Goal: Answer question/provide support: Answer question/provide support

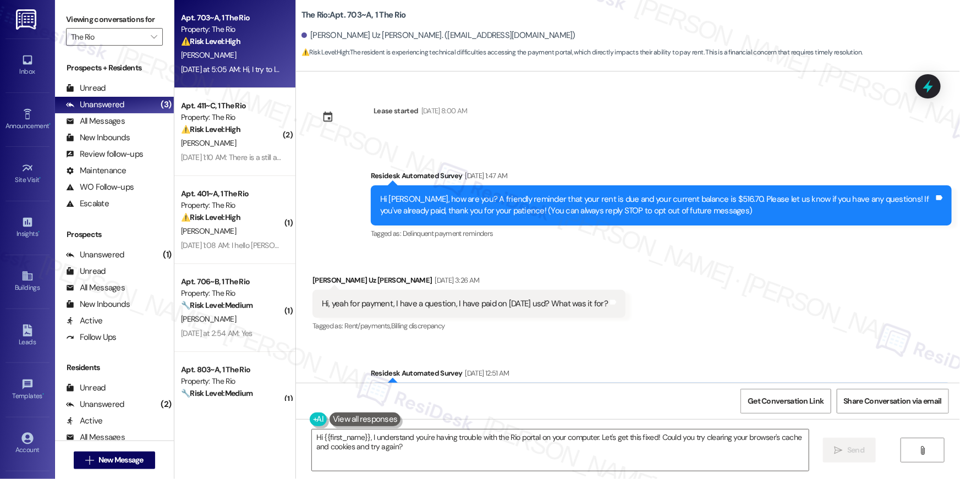
scroll to position [1166, 0]
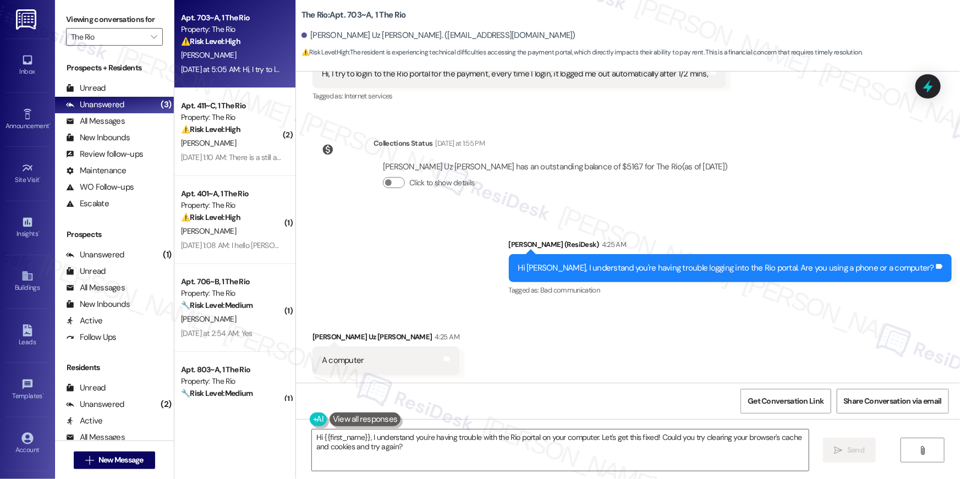
click at [387, 208] on div "Collections Status [DATE] at 1:55 PM [PERSON_NAME] Uz [PERSON_NAME] has an outs…" at bounding box center [524, 171] width 441 height 85
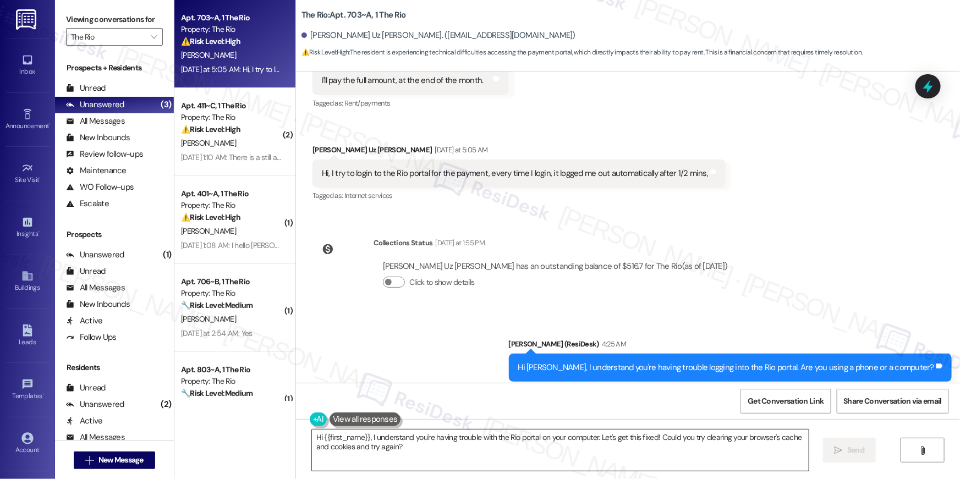
click at [420, 447] on textarea "Hi {{first_name}}, I understand you're having trouble with the Rio portal on yo…" at bounding box center [560, 450] width 497 height 41
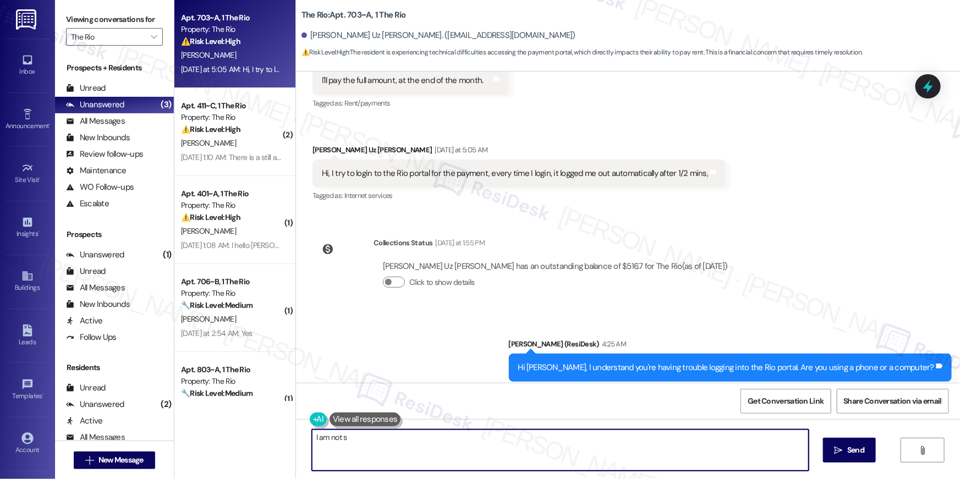
type textarea "I am not su"
type textarea "I"
type textarea "P"
click at [533, 443] on textarea "Hi {{first_name}}, I'm happy to hear you're able to log in now! If you continue…" at bounding box center [560, 450] width 497 height 41
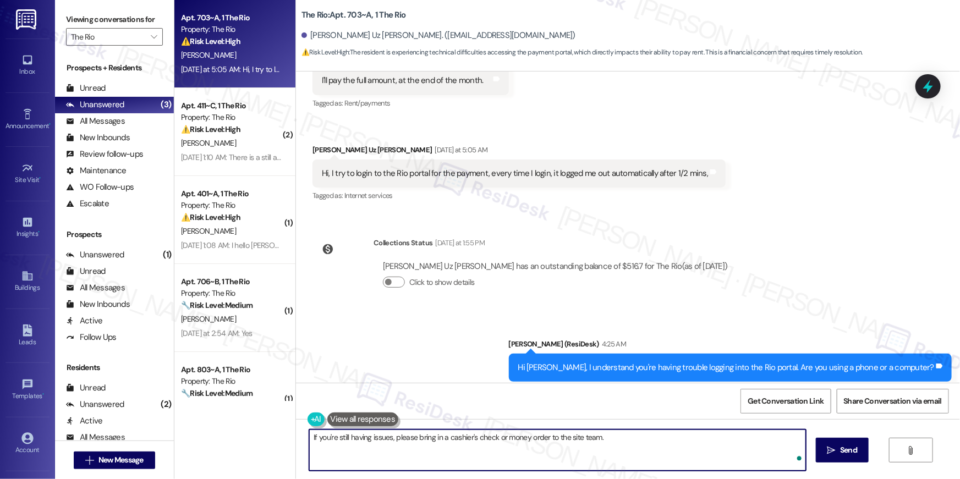
type textarea "If you're still having issues, please bring in a cashier's check or money order…"
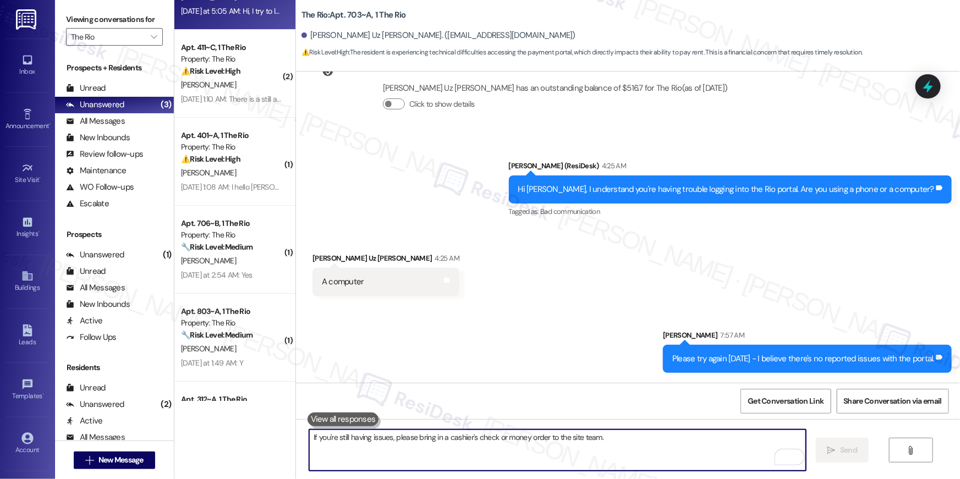
scroll to position [0, 0]
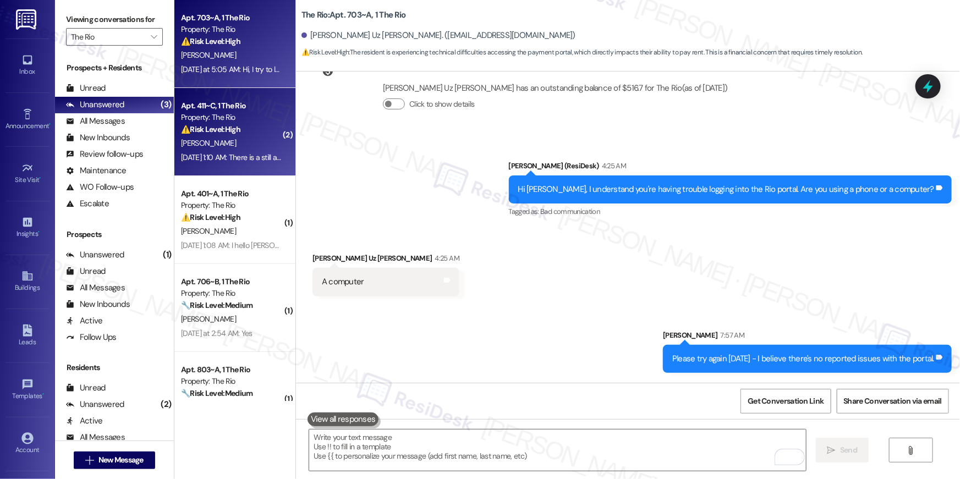
click at [254, 132] on div "⚠️ Risk Level: High The resident indicates that a major leak repair (work order…" at bounding box center [232, 130] width 102 height 12
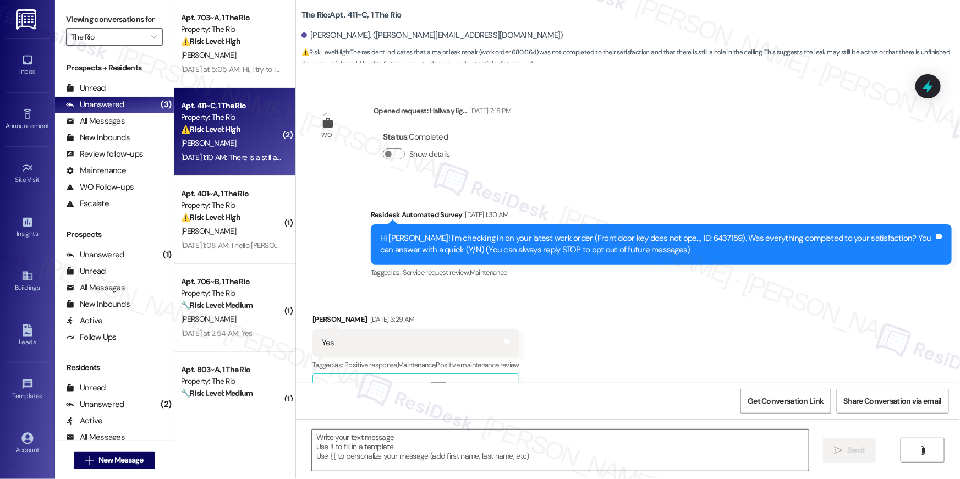
type textarea "Fetching suggested responses. Please feel free to read through the conversation…"
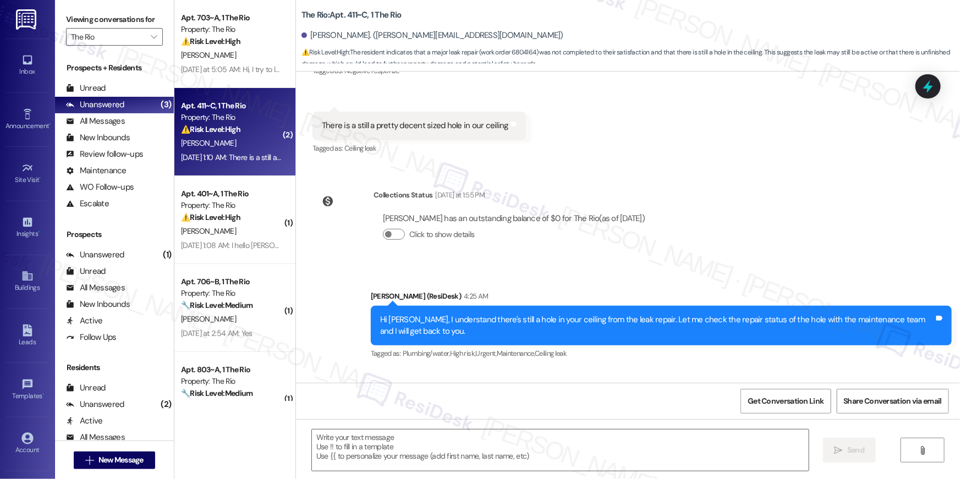
scroll to position [2126, 0]
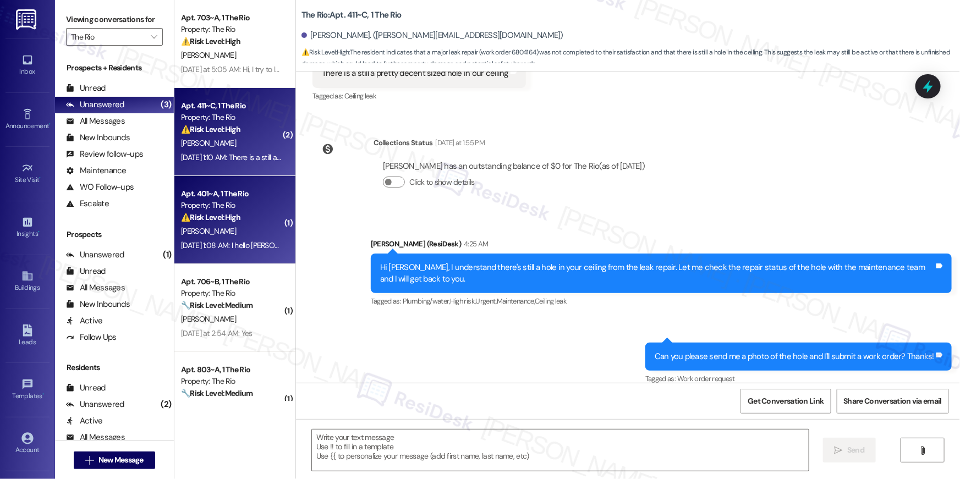
click at [197, 198] on div "Apt. 401~A, 1 The Rio" at bounding box center [232, 194] width 102 height 12
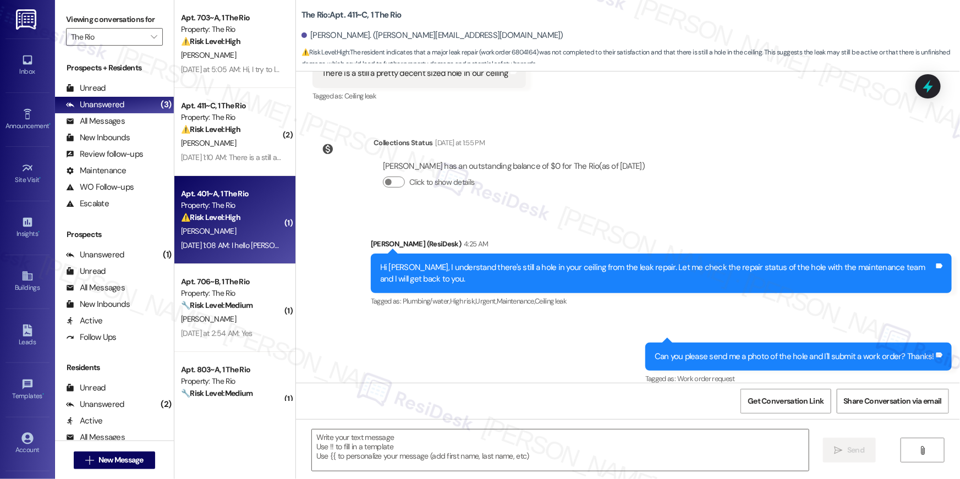
type textarea "Fetching suggested responses. Please feel free to read through the conversation…"
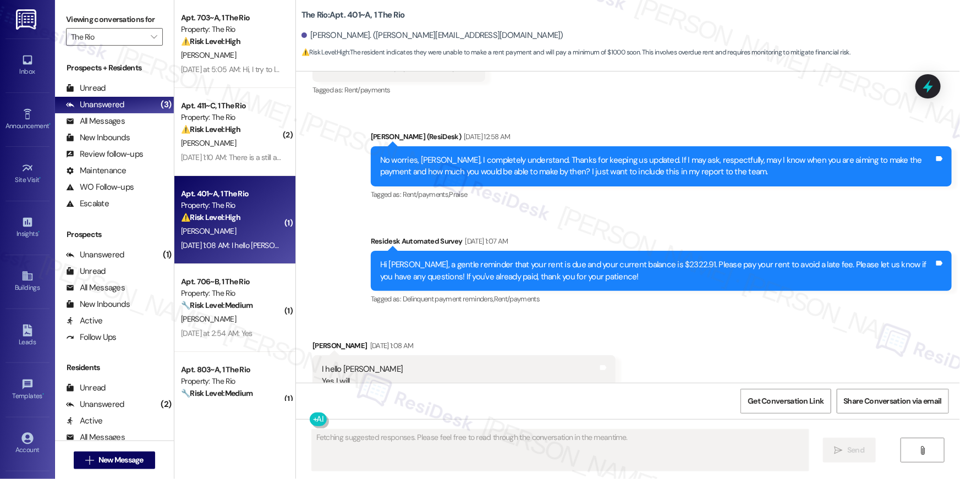
scroll to position [8205, 0]
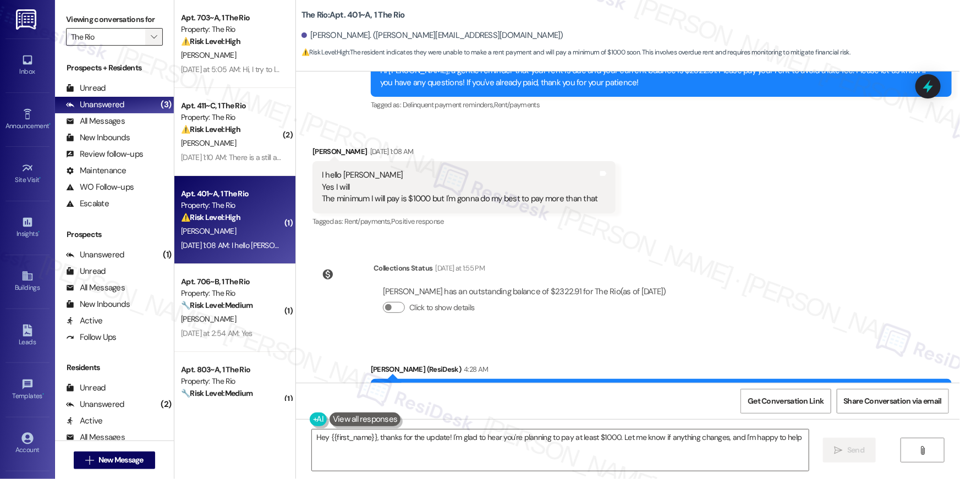
click at [152, 35] on span "" at bounding box center [154, 37] width 10 height 18
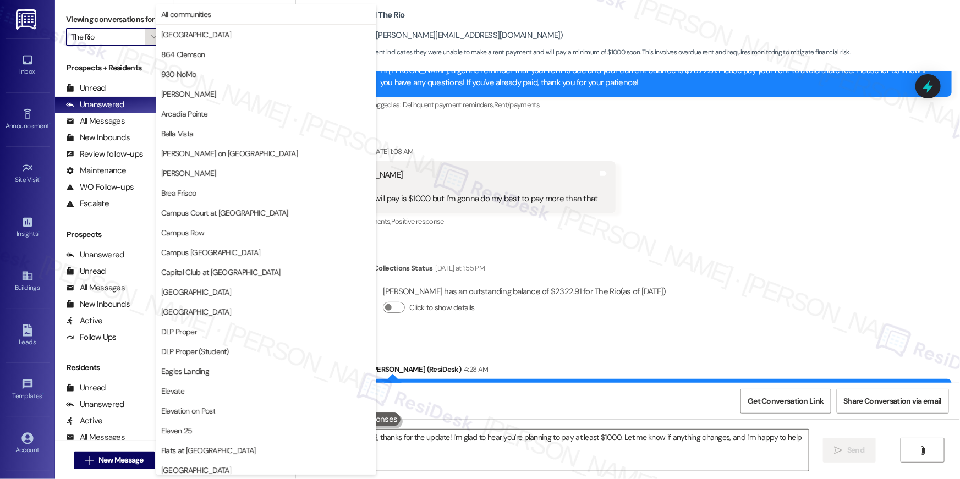
type textarea "Hey {{first_name}}, thanks for the update! I'm glad to hear you're planning to …"
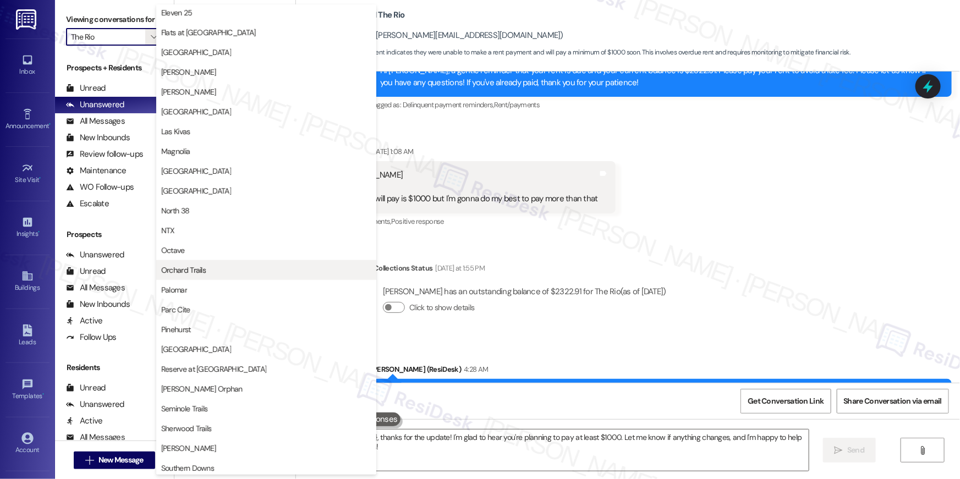
scroll to position [817, 0]
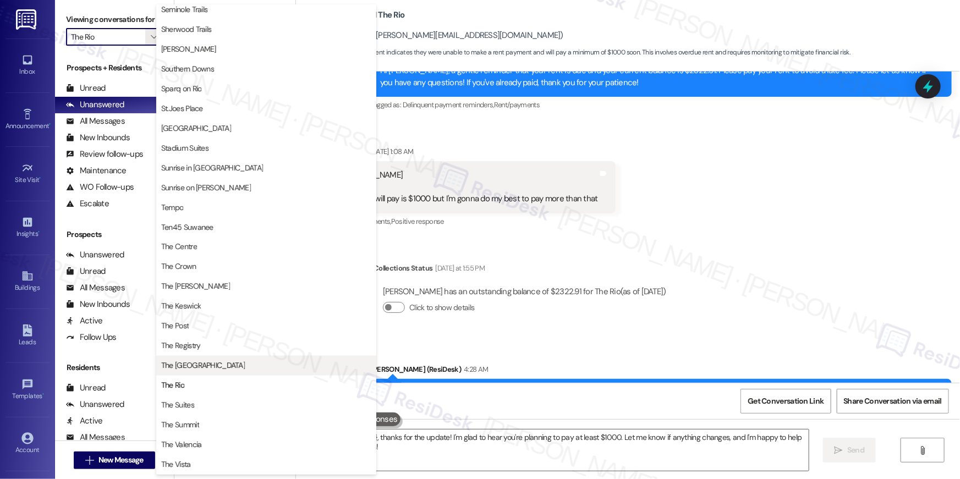
click at [250, 366] on span "The [GEOGRAPHIC_DATA]" at bounding box center [266, 365] width 210 height 11
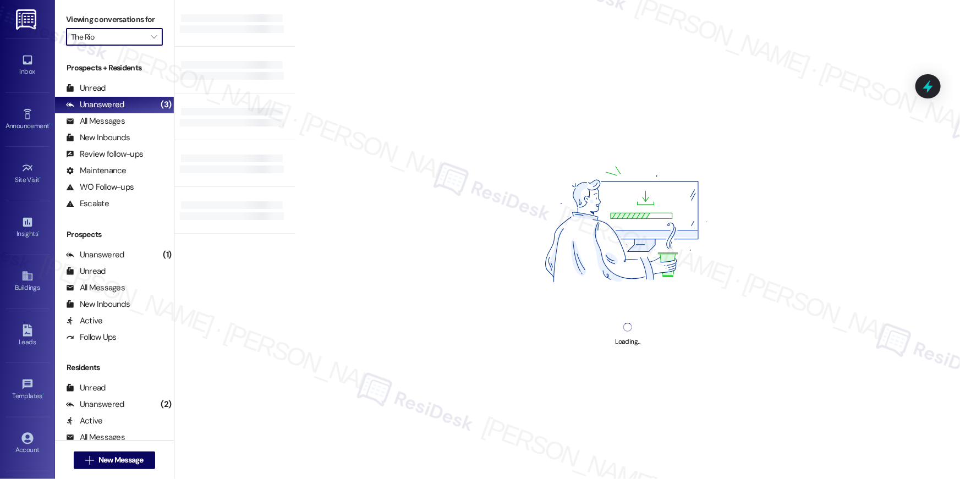
type input "The [GEOGRAPHIC_DATA]"
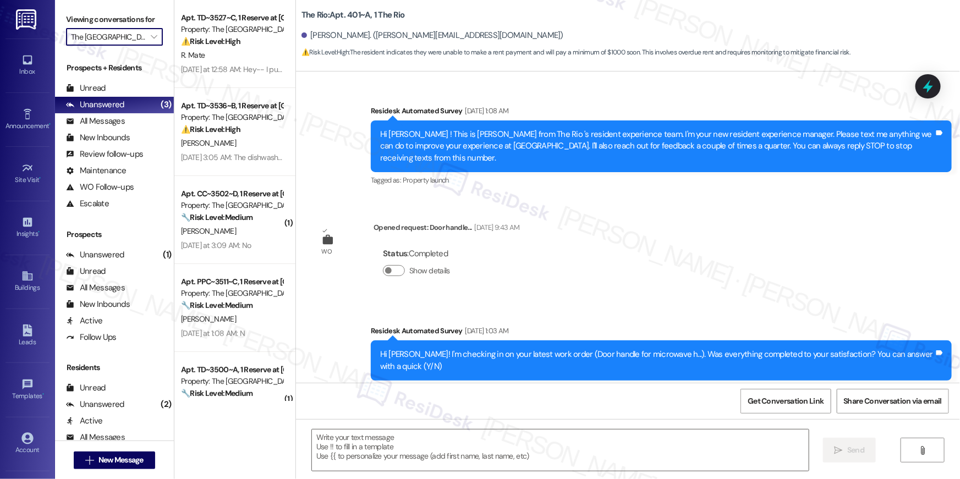
click at [232, 55] on div "R. Mate" at bounding box center [232, 55] width 104 height 14
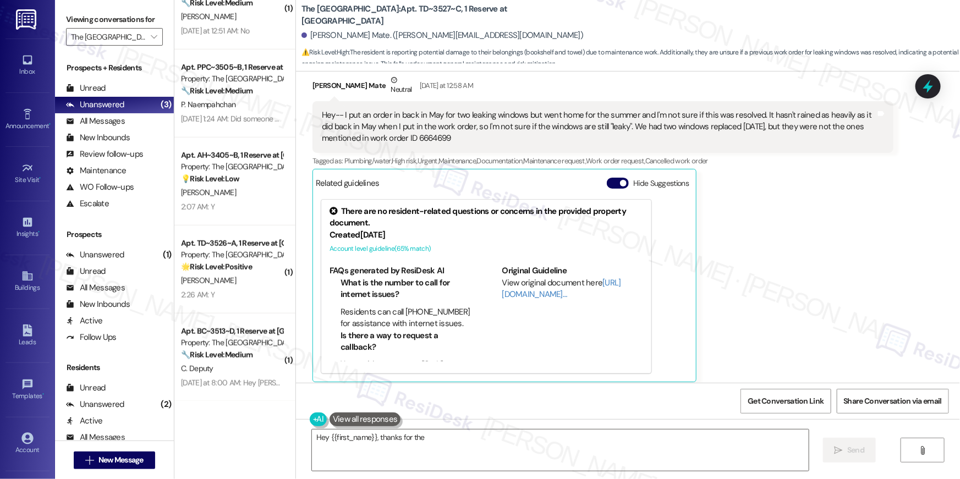
scroll to position [8081, 0]
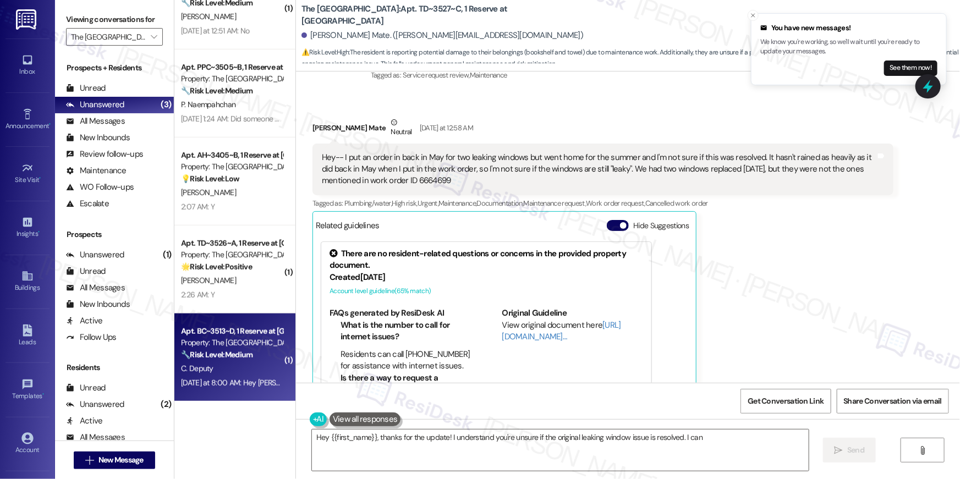
type textarea "Hey {{first_name}}, thanks for the update! I understand you're unsure if the or…"
click at [232, 345] on div "Property: The [GEOGRAPHIC_DATA]" at bounding box center [232, 343] width 102 height 12
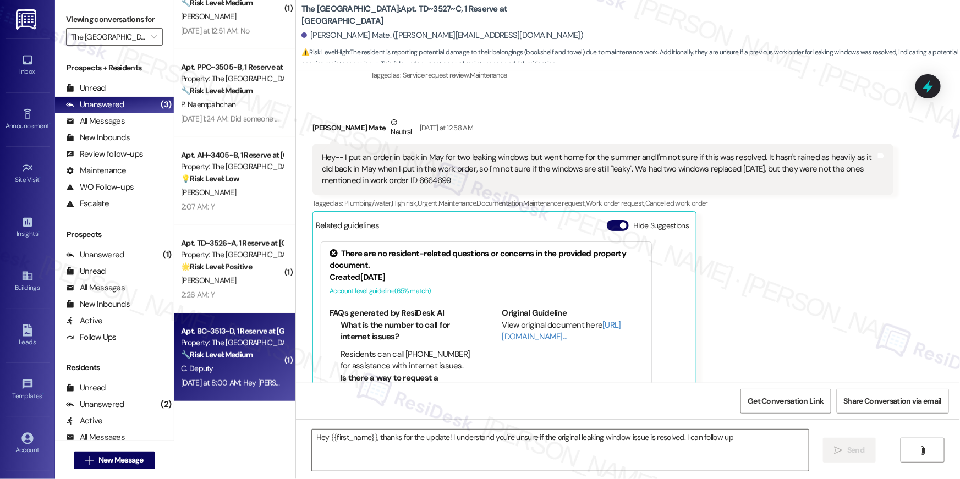
type textarea "Hey {{first_name}}, thanks for the update! I understand you're unsure if the or…"
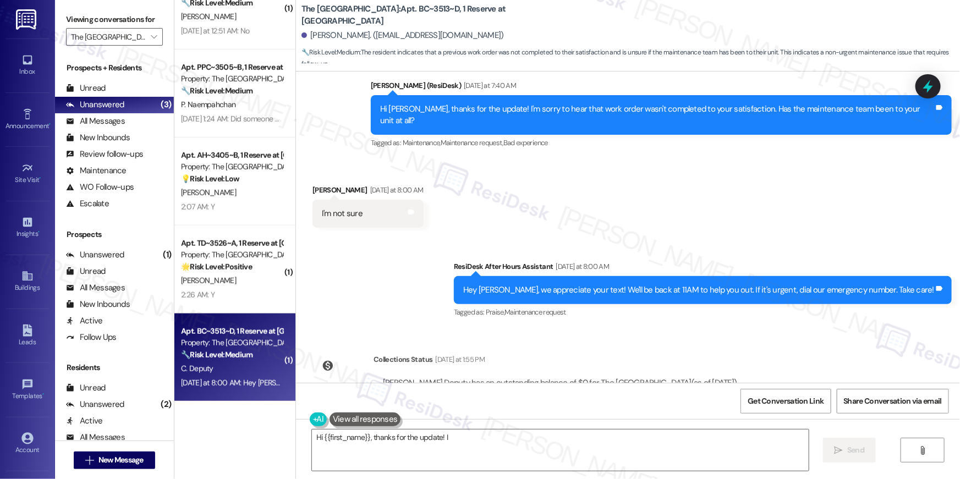
scroll to position [624, 0]
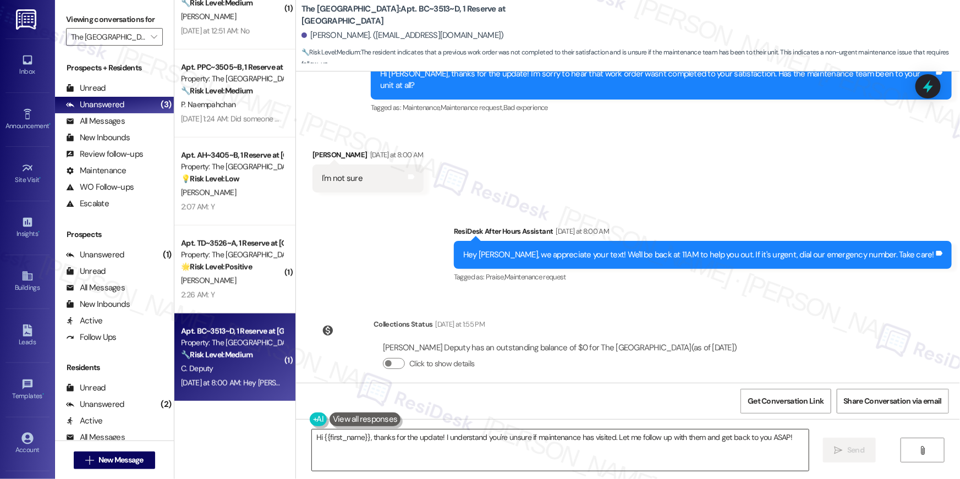
click at [768, 438] on textarea "Hi {{first_name}}, thanks for the update! I understand you're unsure if mainten…" at bounding box center [560, 450] width 497 height 41
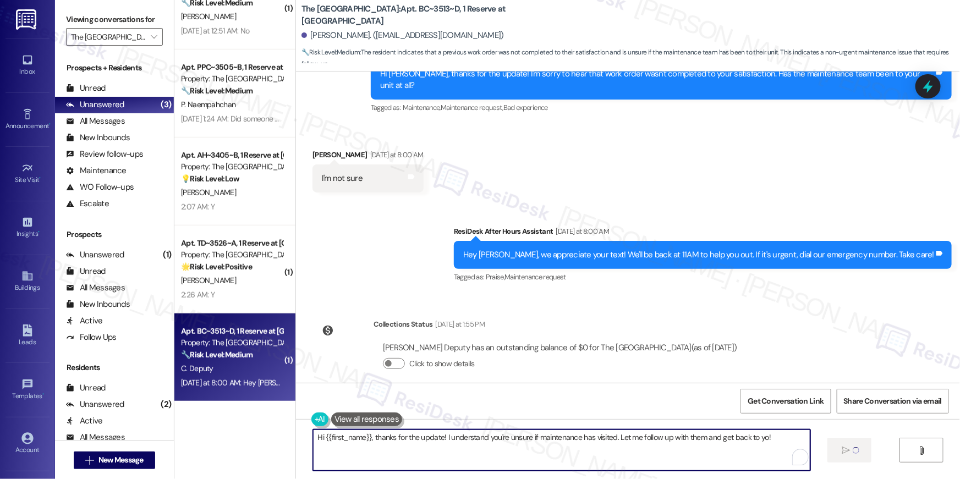
type textarea "Hi {{first_name}}, thanks for the update! I understand you're unsure if mainten…"
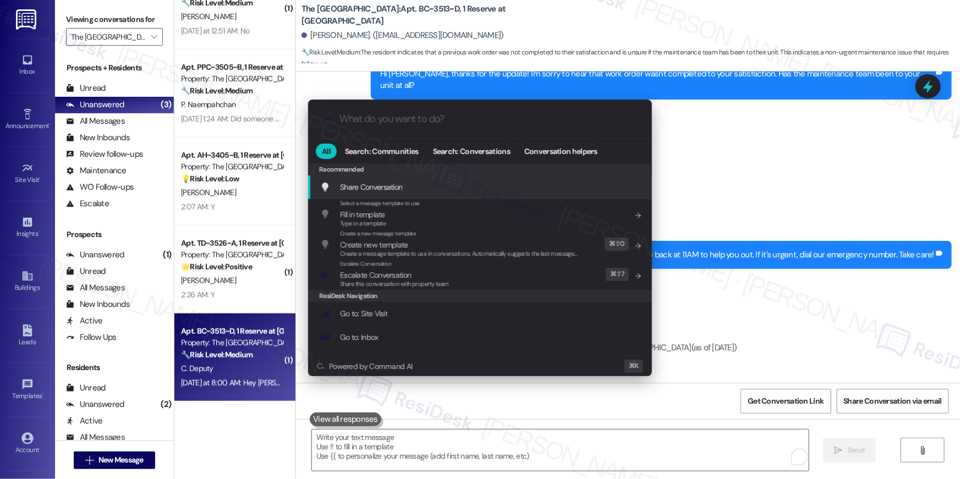
scroll to position [430, 0]
